Goal: Task Accomplishment & Management: Use online tool/utility

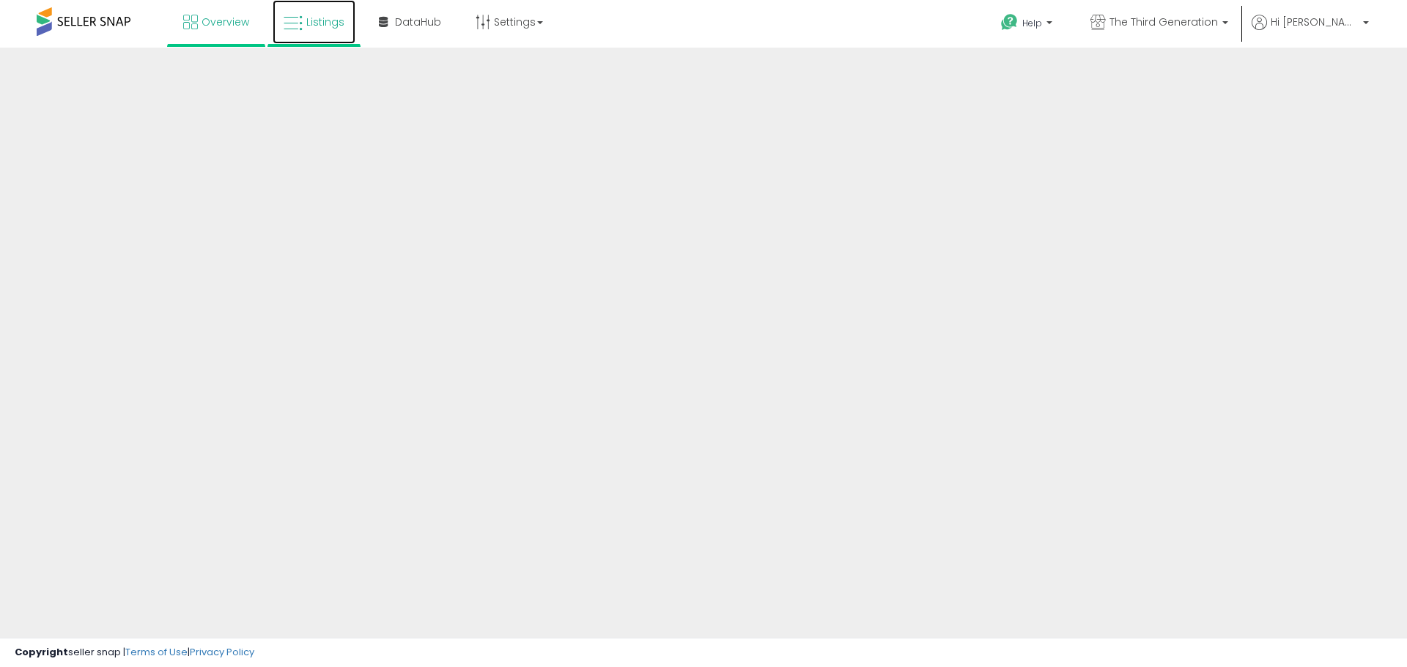
click at [317, 32] on link "Listings" at bounding box center [314, 22] width 83 height 44
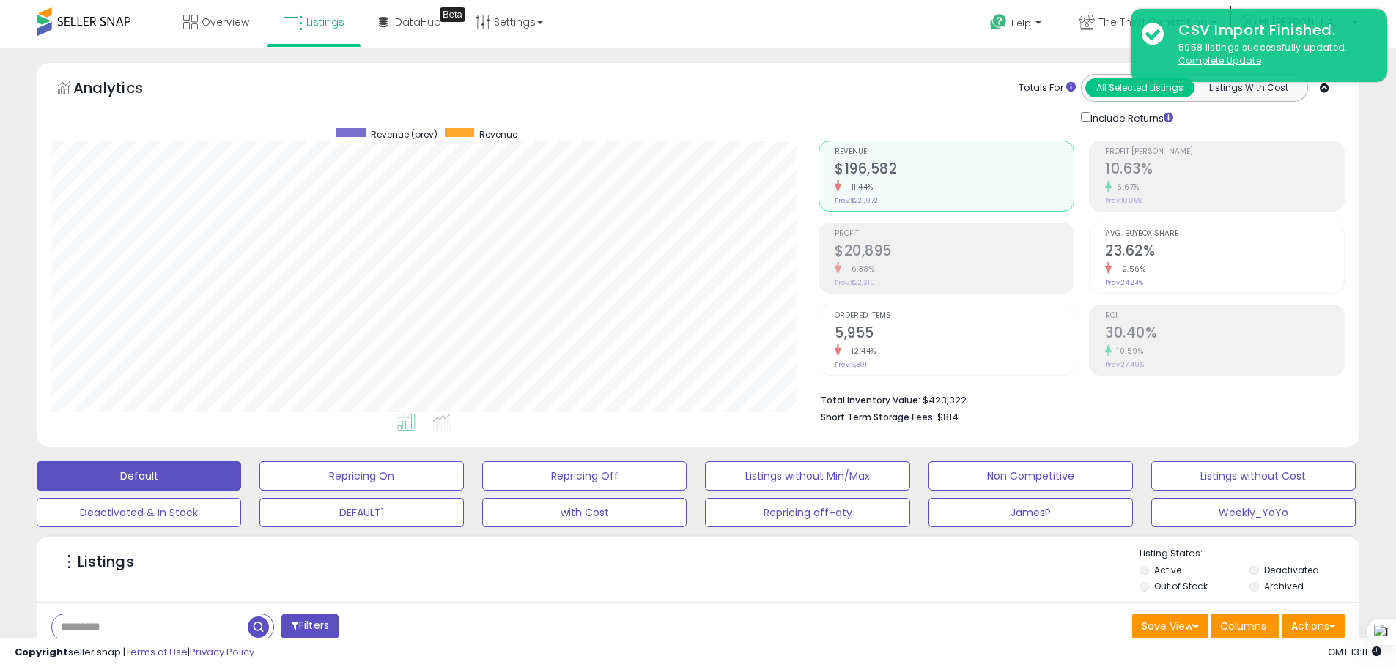
scroll to position [300, 767]
click at [938, 82] on div "Totals For All Selected Listings Listings With Cost Include Returns" at bounding box center [1075, 100] width 515 height 52
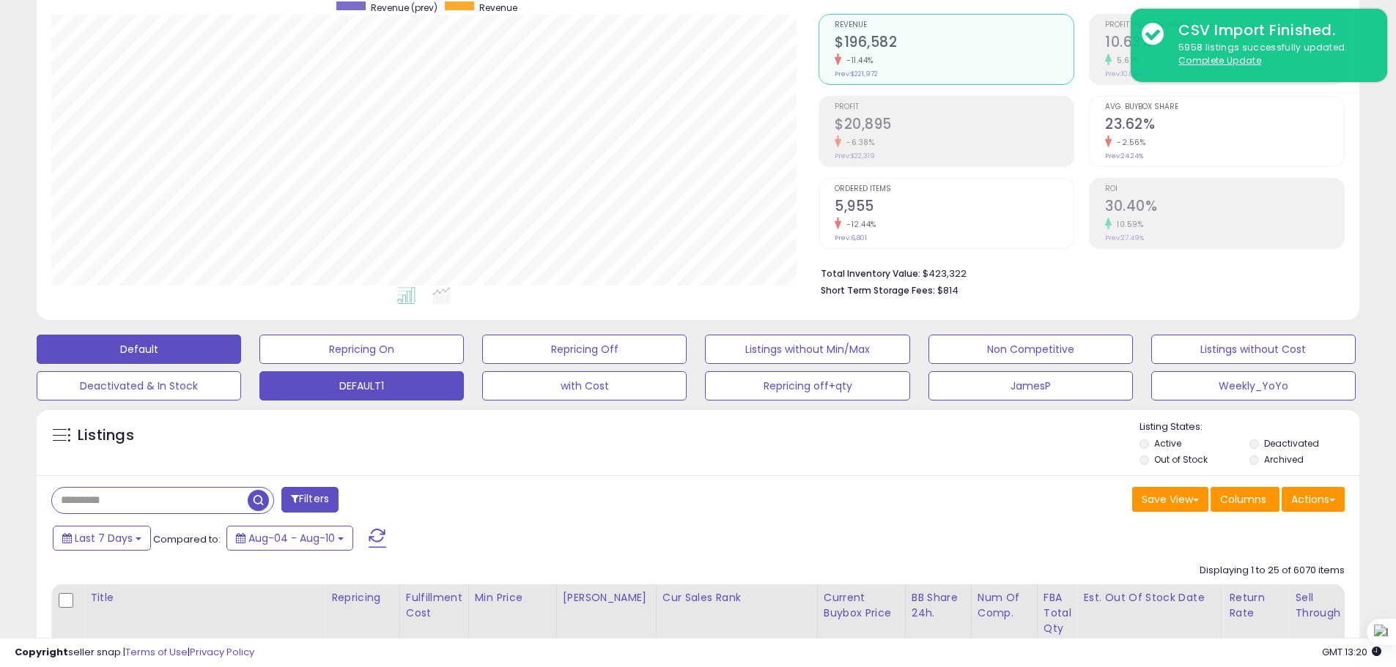
scroll to position [147, 0]
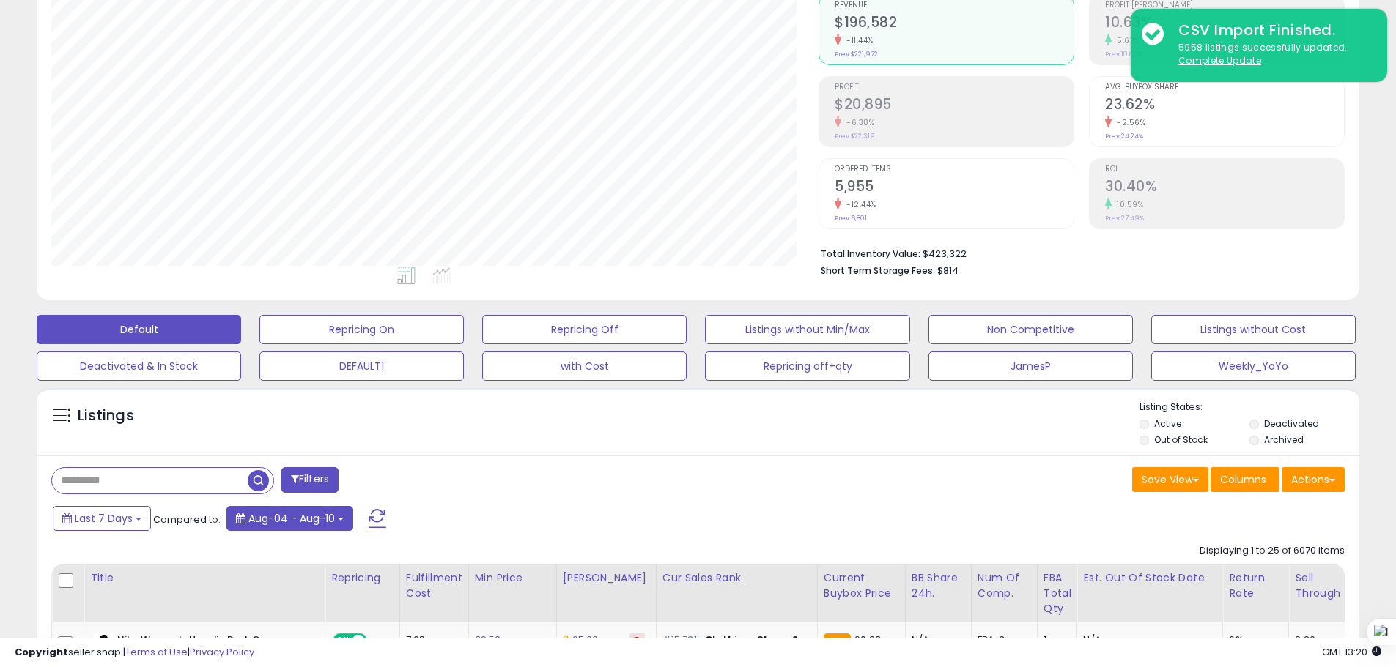
click at [305, 523] on span "Aug-04 - Aug-10" at bounding box center [291, 518] width 86 height 15
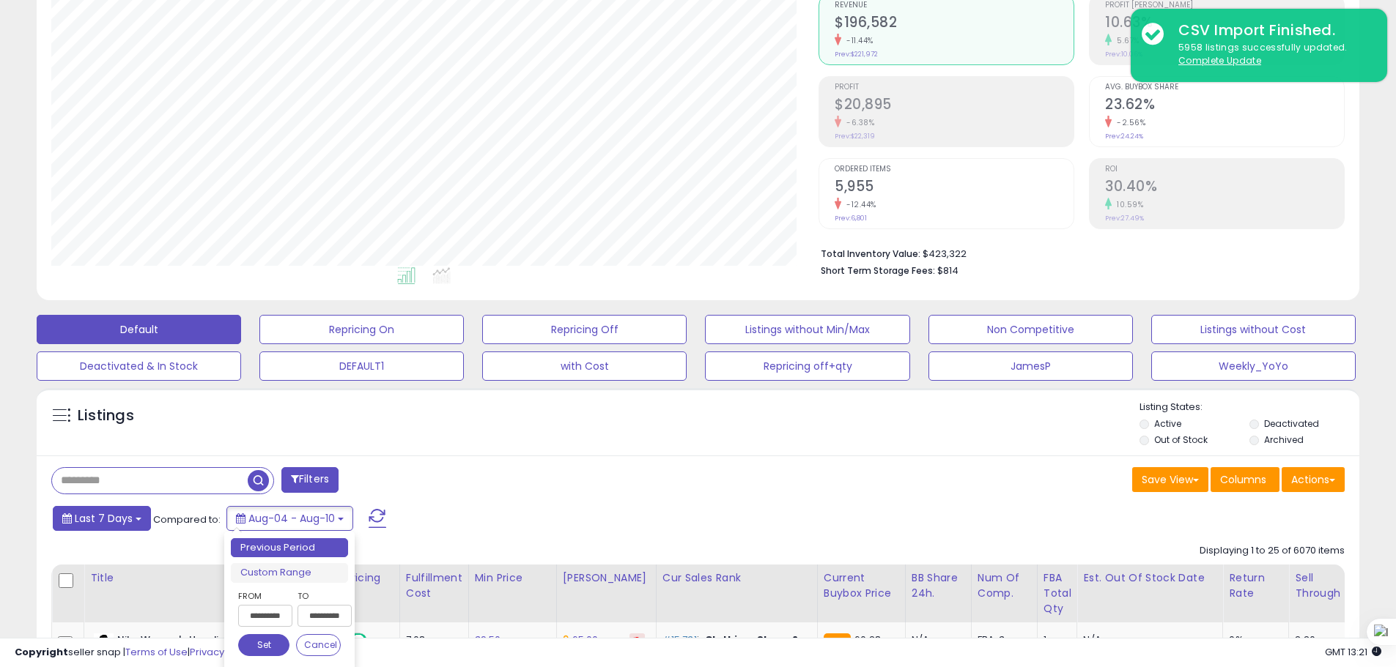
click at [128, 516] on span "Last 7 Days" at bounding box center [104, 518] width 58 height 15
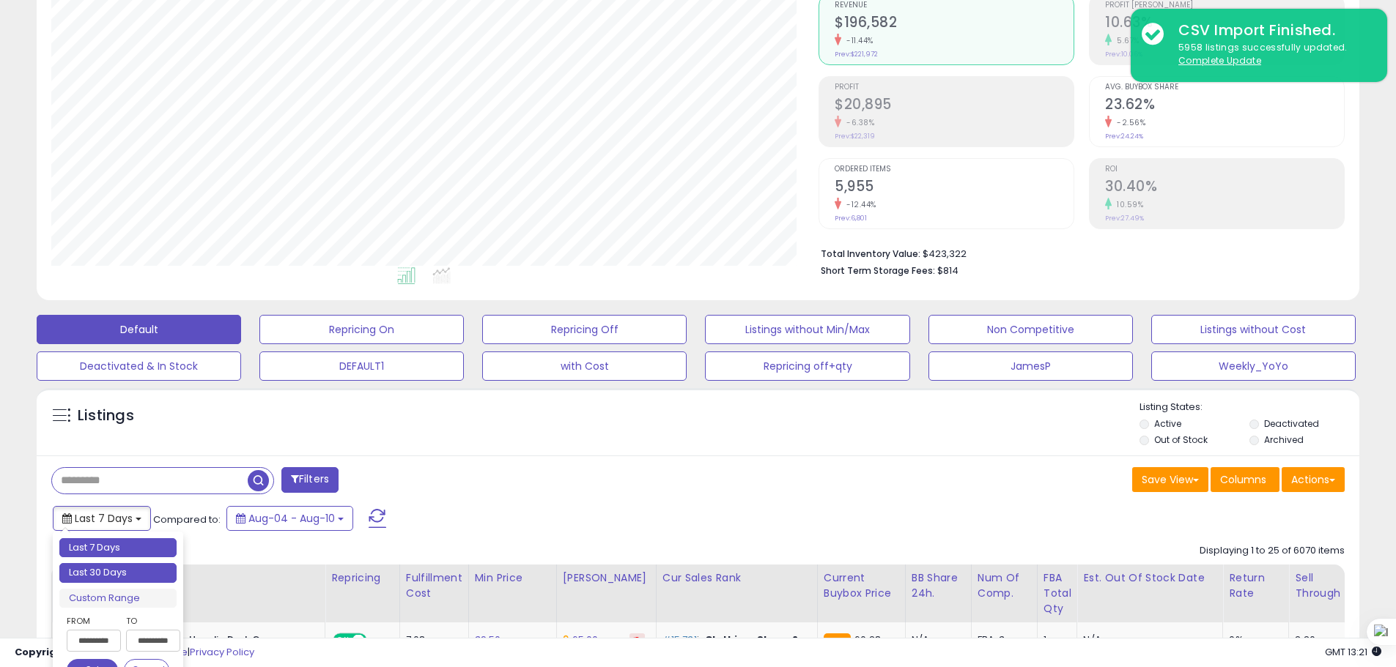
type input "**********"
click at [133, 579] on li "Last 30 Days" at bounding box center [117, 573] width 117 height 20
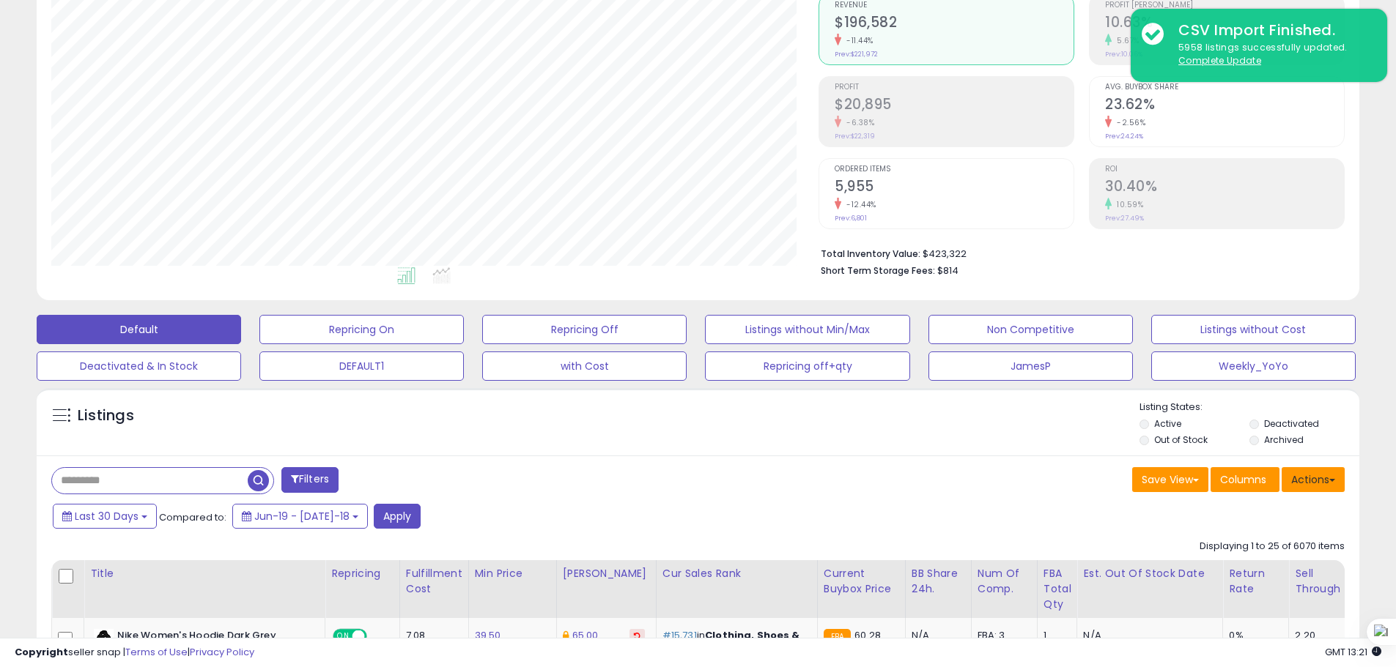
click at [1305, 478] on button "Actions" at bounding box center [1312, 479] width 63 height 25
click at [1253, 577] on link "Export All Columns" at bounding box center [1253, 573] width 160 height 23
